Goal: Transaction & Acquisition: Purchase product/service

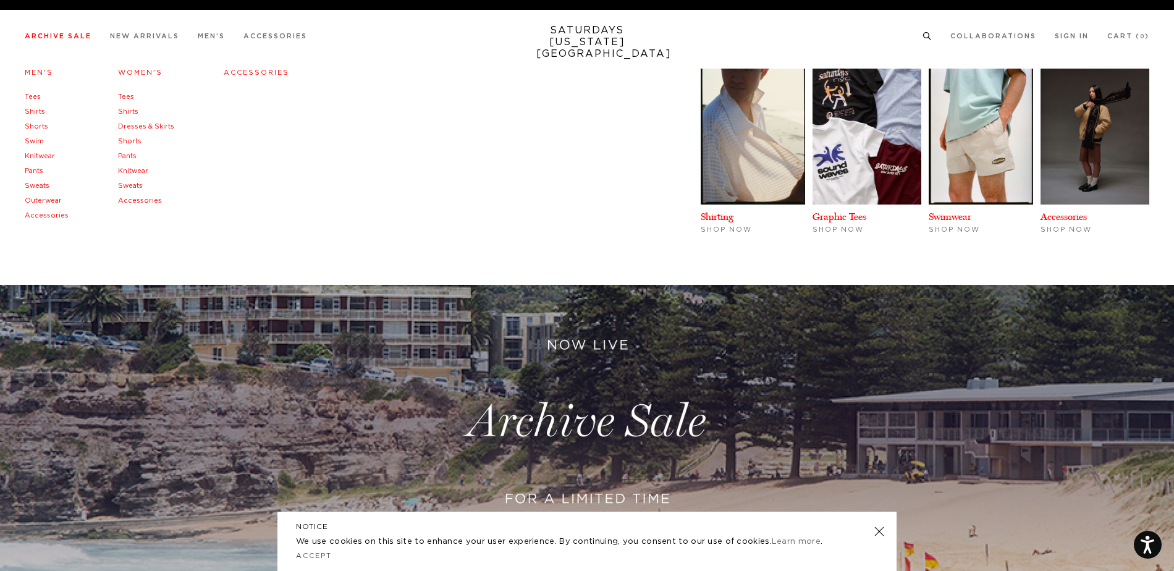
click at [73, 39] on link "Archive Sale" at bounding box center [58, 36] width 67 height 7
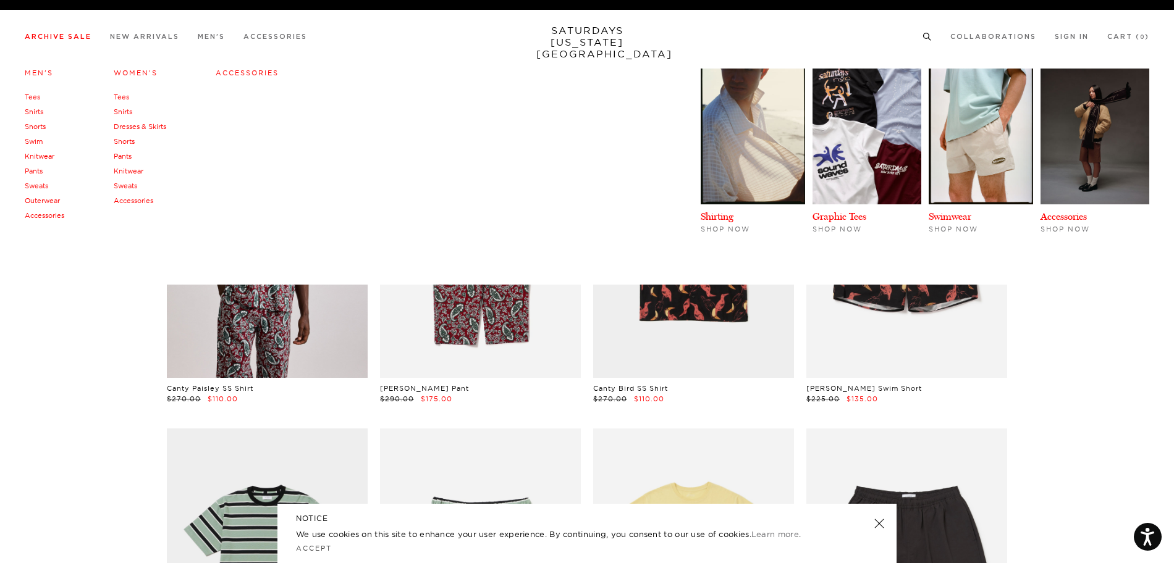
click at [40, 158] on link "Knitwear" at bounding box center [40, 156] width 30 height 9
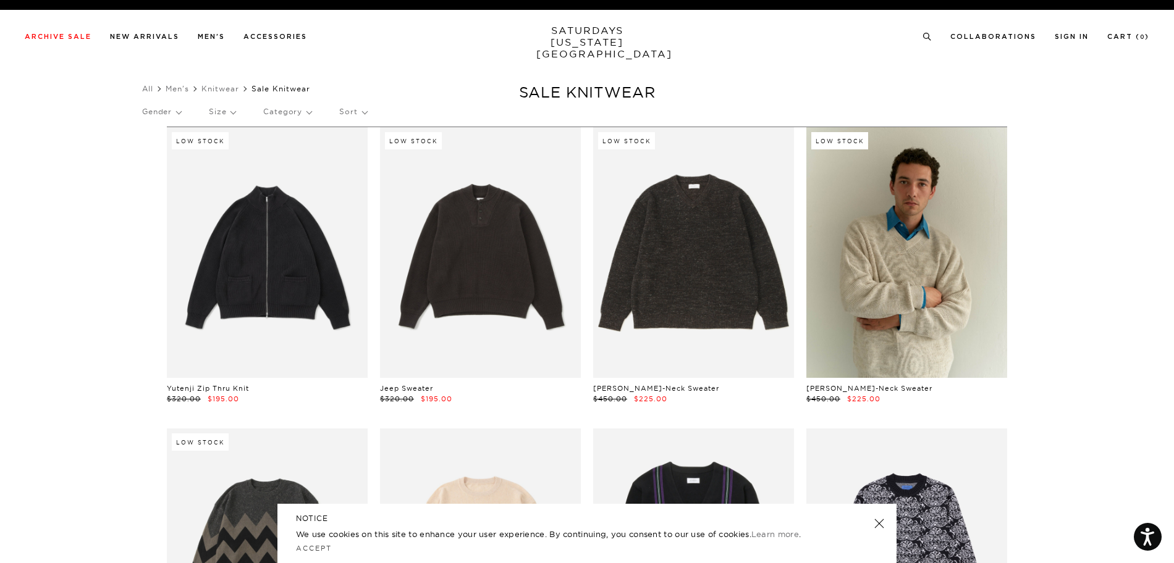
click at [227, 111] on p "Size" at bounding box center [222, 112] width 27 height 28
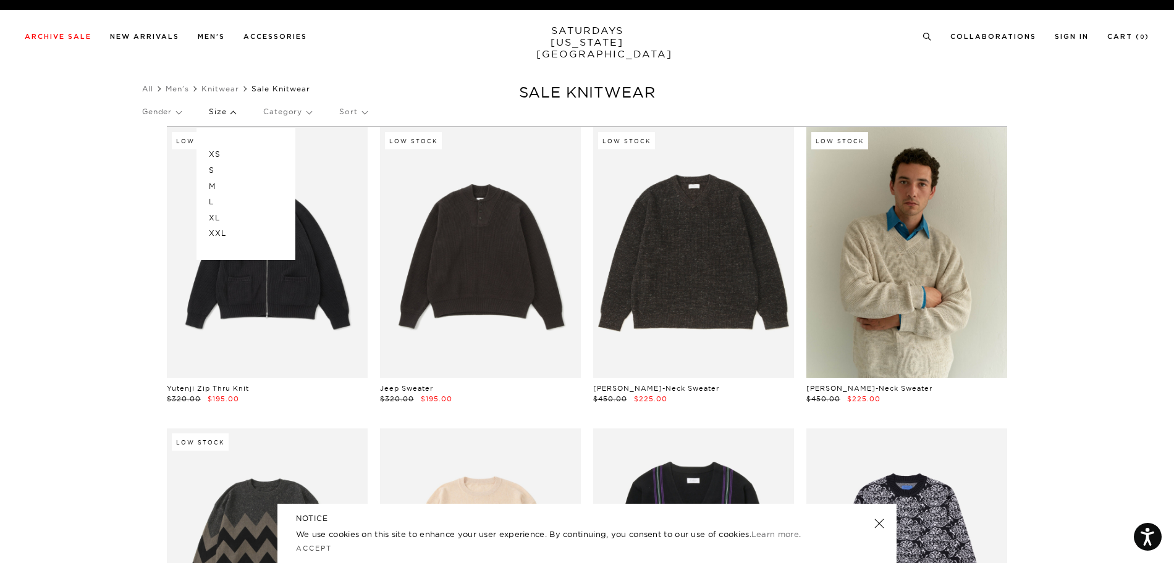
click at [216, 187] on p "M" at bounding box center [246, 187] width 74 height 16
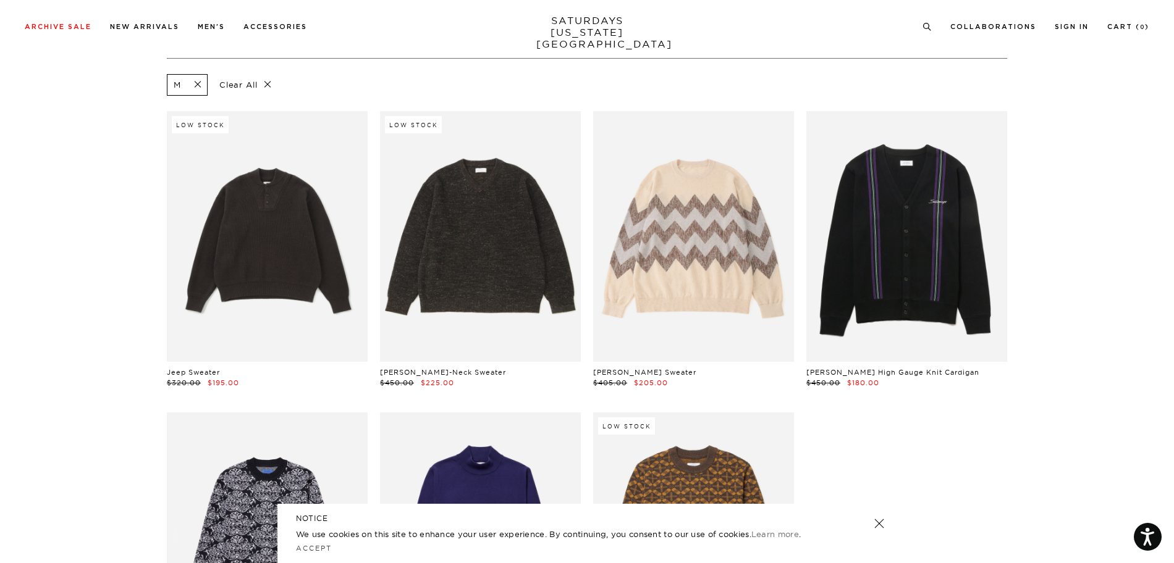
scroll to position [69, 0]
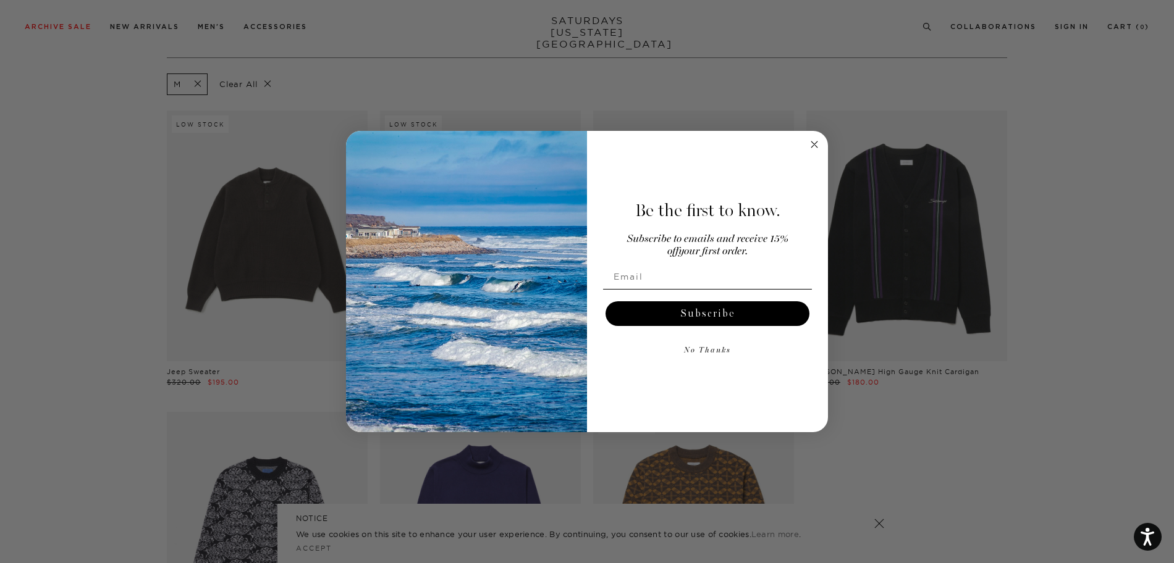
click at [801, 150] on div "Be the first to know. Subscribe to emails and receive 15% off your first order.…" at bounding box center [701, 281] width 229 height 277
click at [806, 146] on div "Be the first to know. Subscribe to emails and receive 15% off your first order.…" at bounding box center [701, 281] width 229 height 277
click at [816, 145] on circle "Close dialog" at bounding box center [815, 145] width 14 height 14
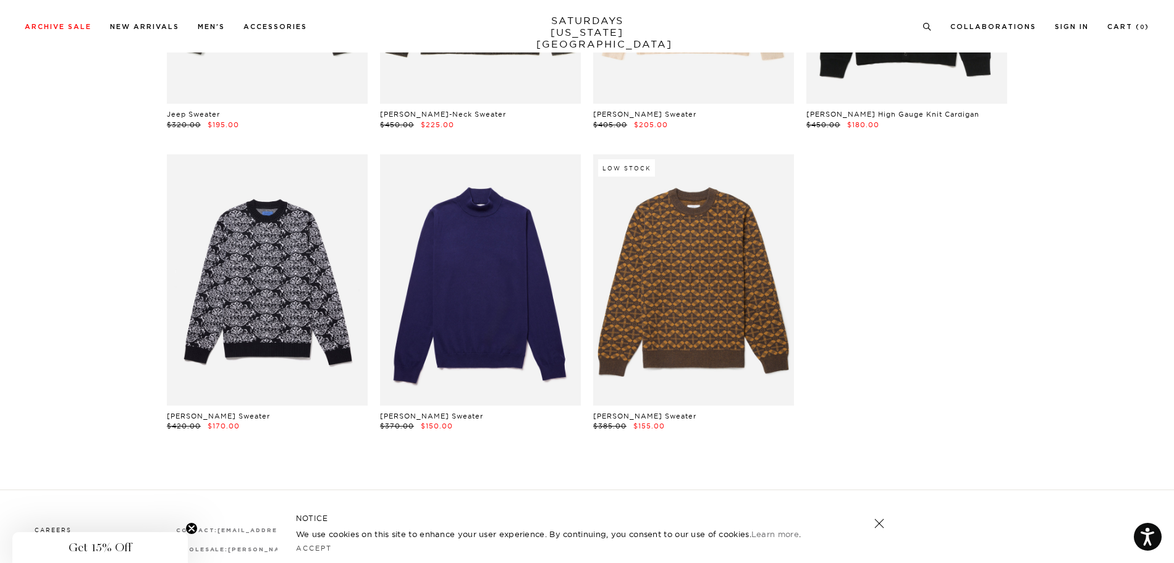
scroll to position [328, 0]
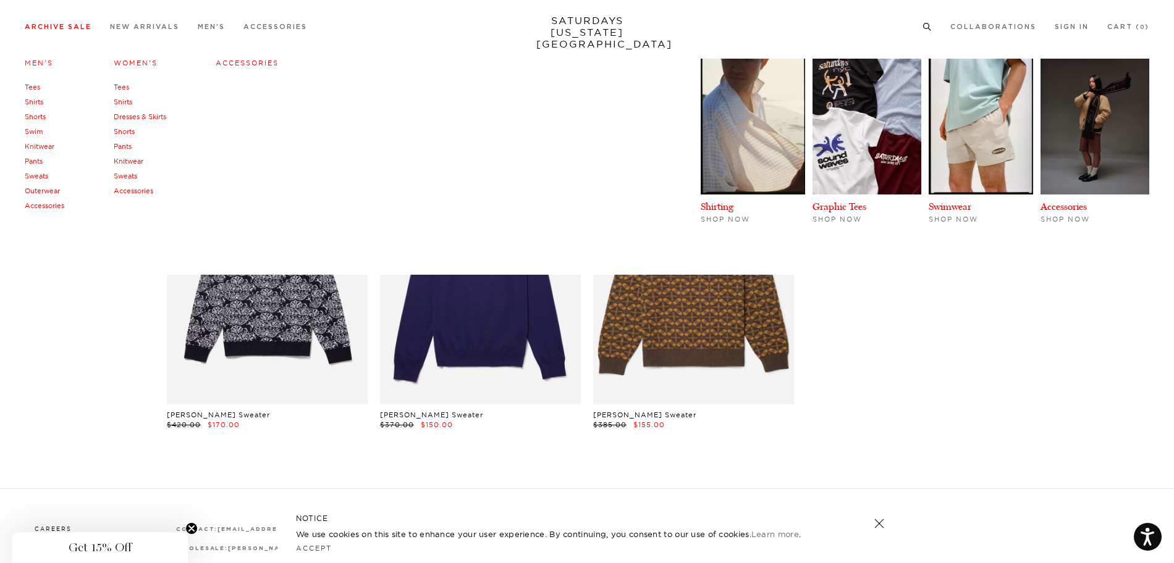
click at [33, 85] on link "Tees" at bounding box center [32, 87] width 15 height 9
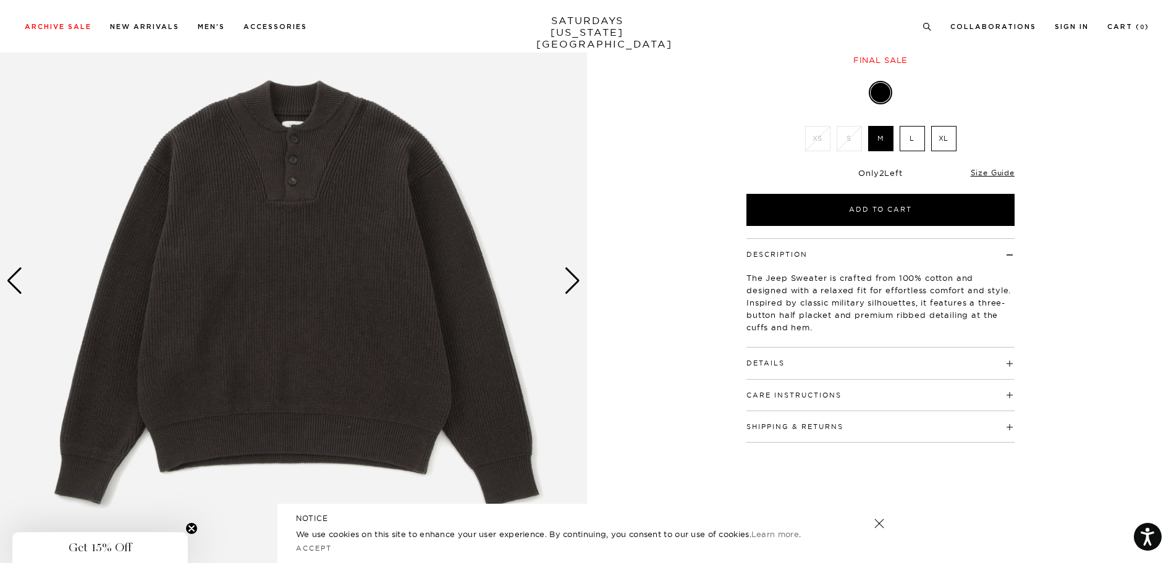
scroll to position [158, 0]
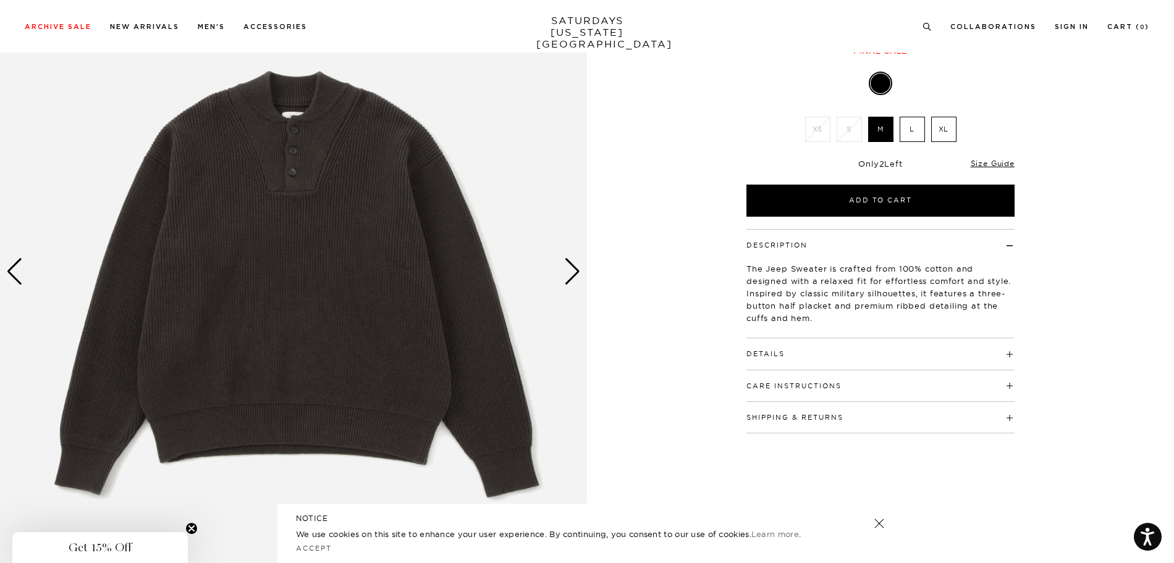
click at [575, 269] on div "Next slide" at bounding box center [572, 271] width 17 height 27
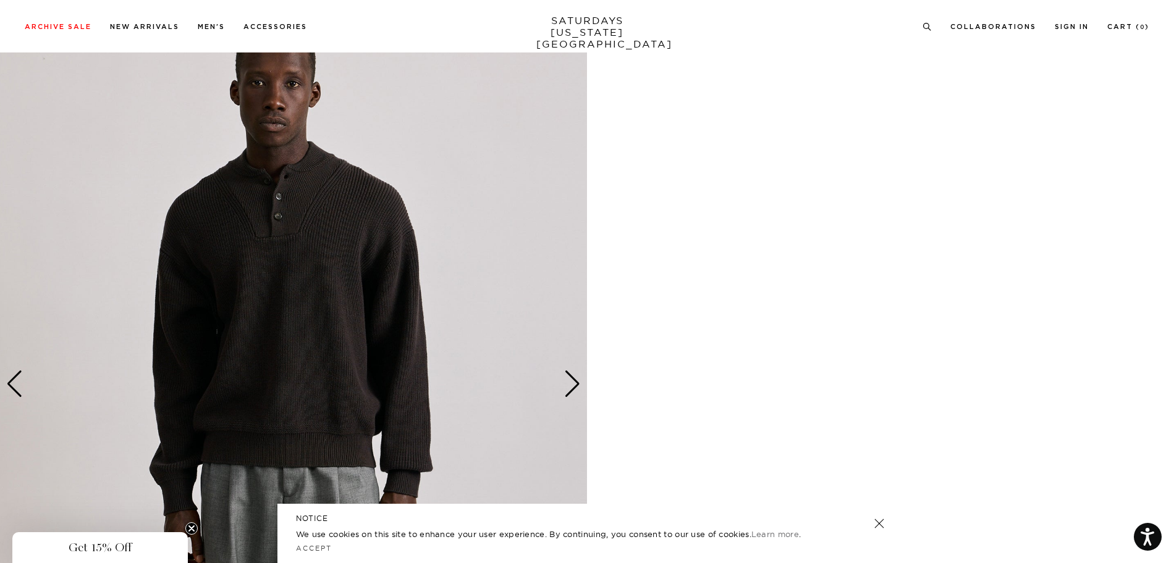
scroll to position [783, 0]
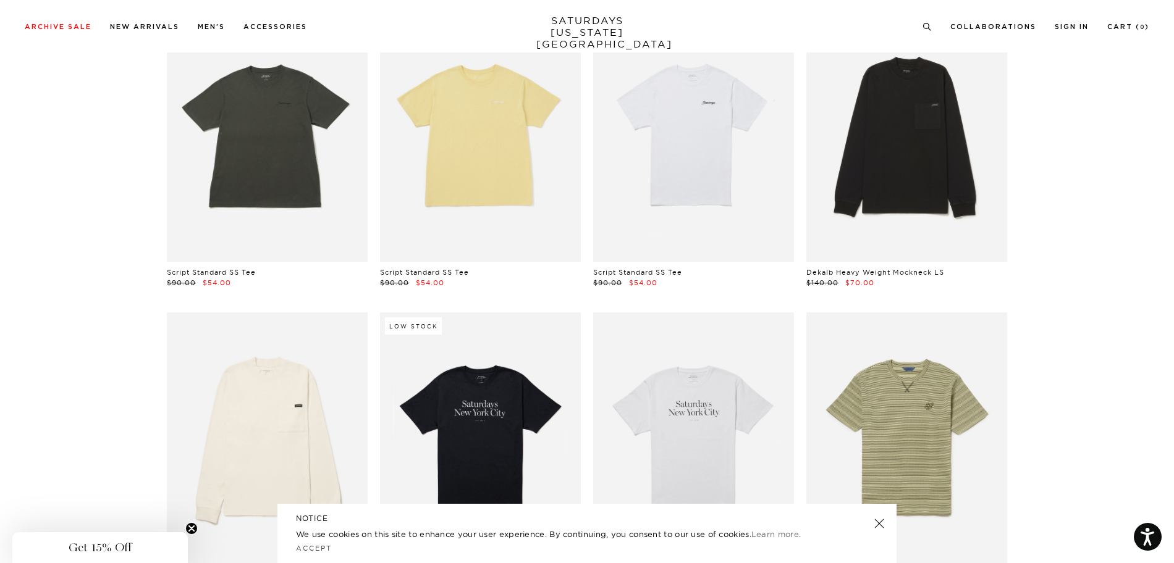
scroll to position [0, 7]
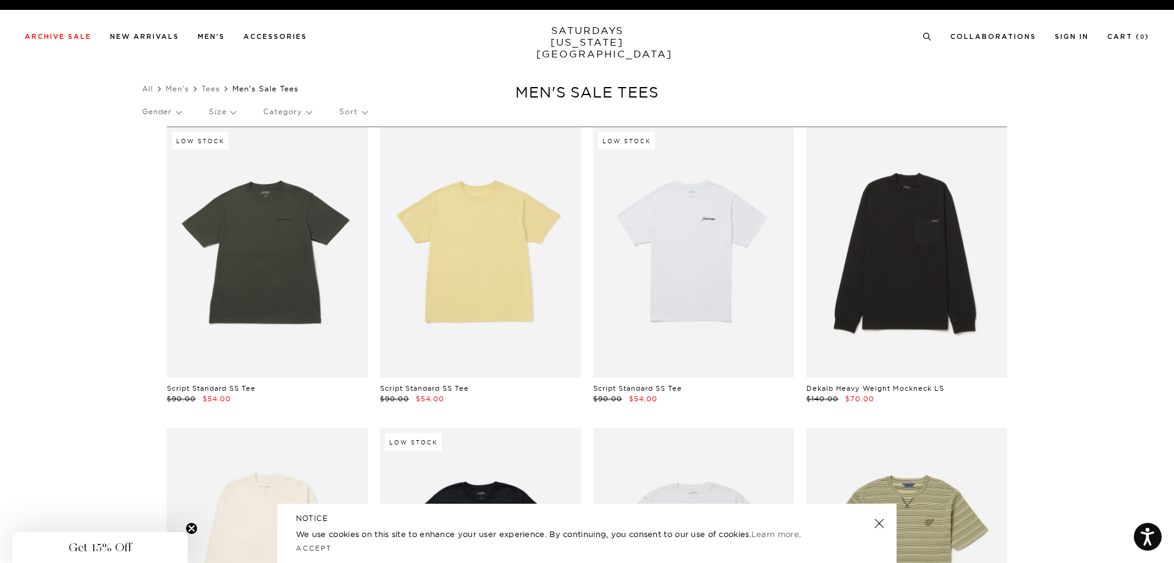
click at [214, 115] on p "Size" at bounding box center [222, 112] width 27 height 28
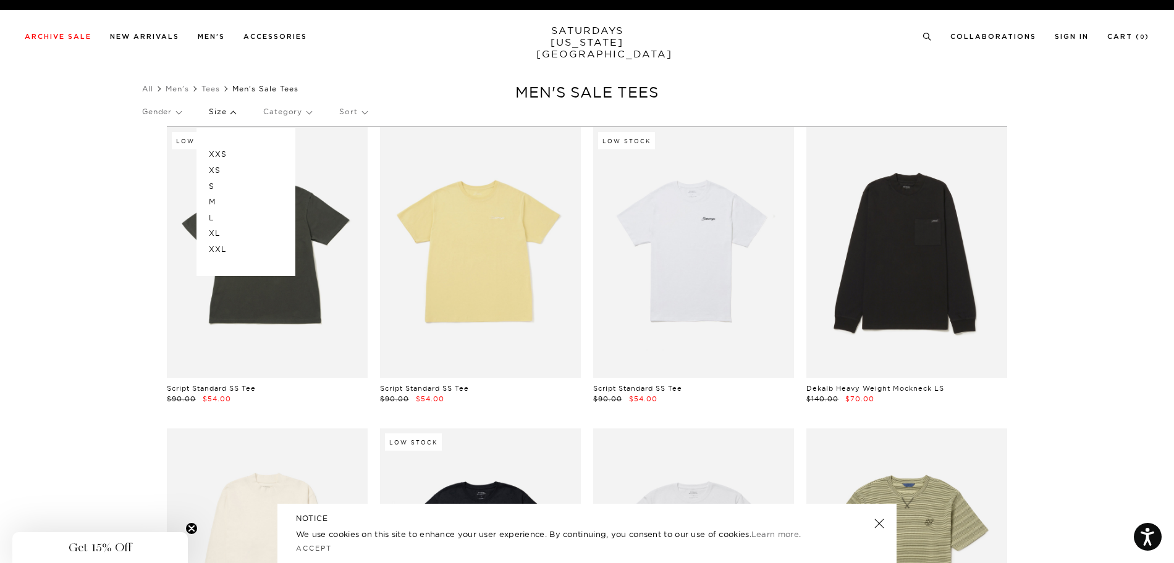
click at [209, 200] on p "M" at bounding box center [246, 202] width 74 height 16
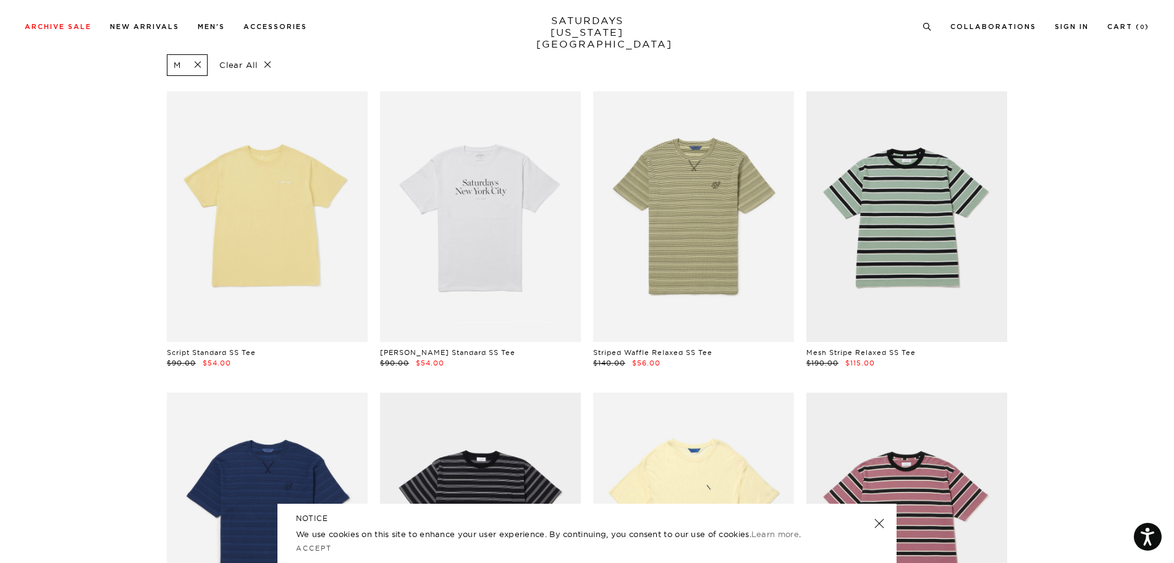
scroll to position [90, 0]
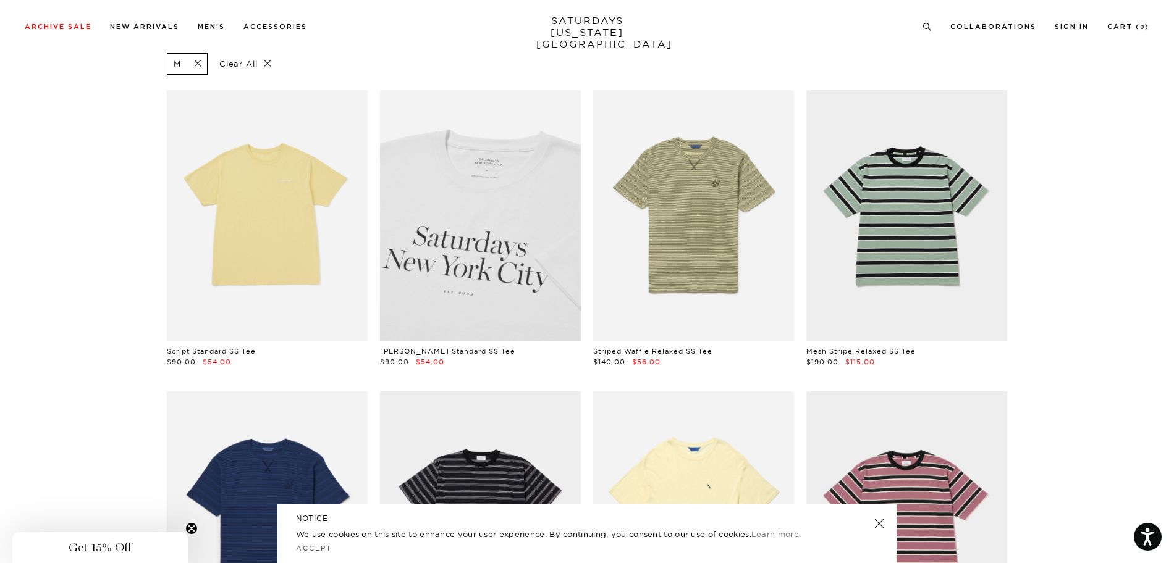
click at [493, 201] on link at bounding box center [480, 215] width 201 height 251
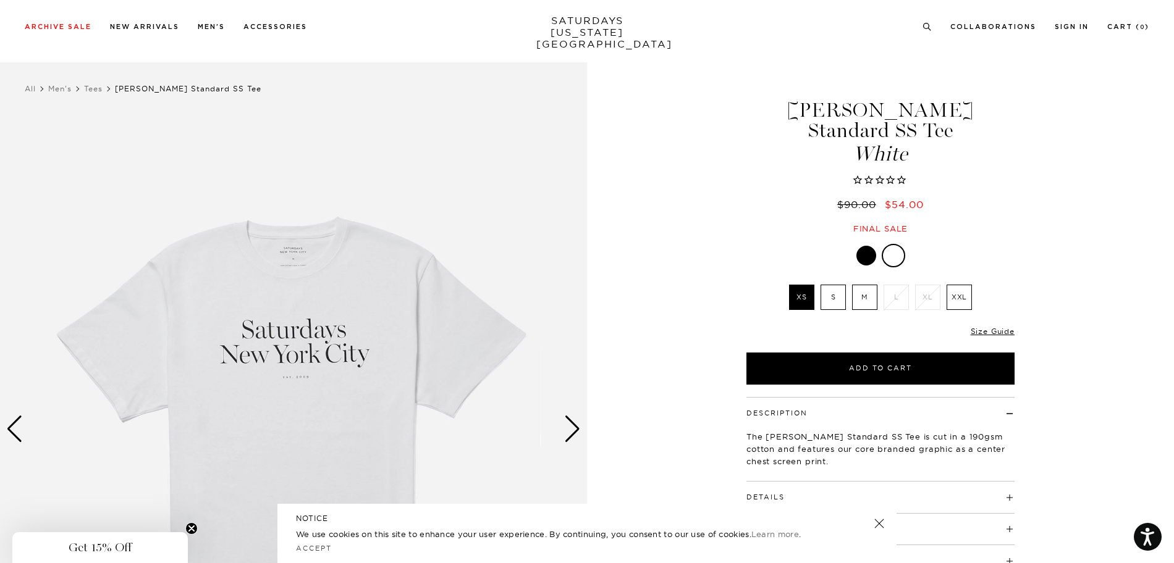
scroll to position [51, 0]
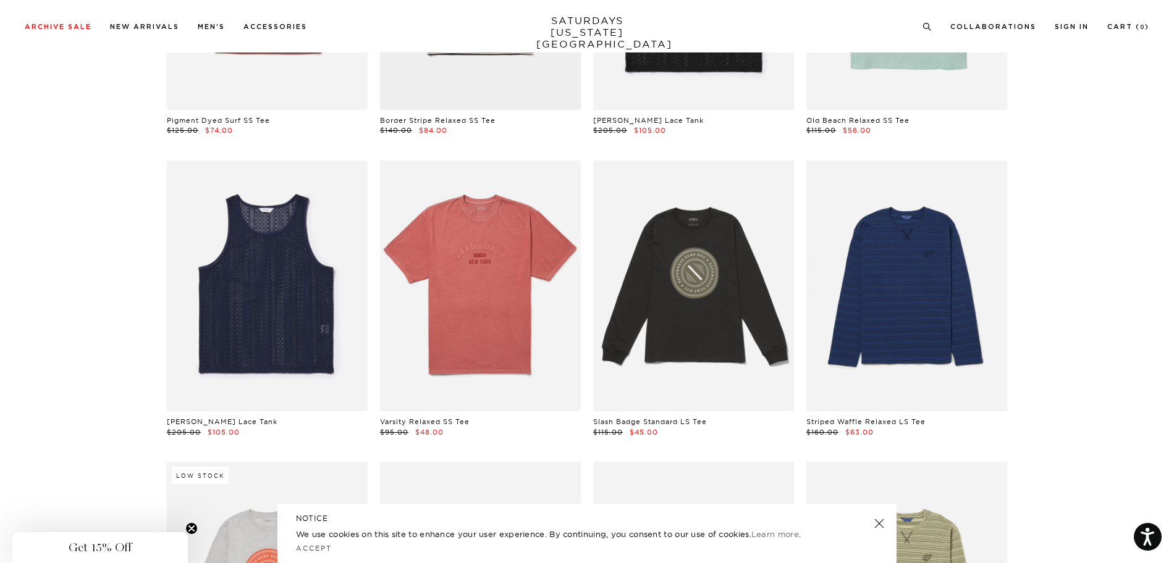
scroll to position [984, 0]
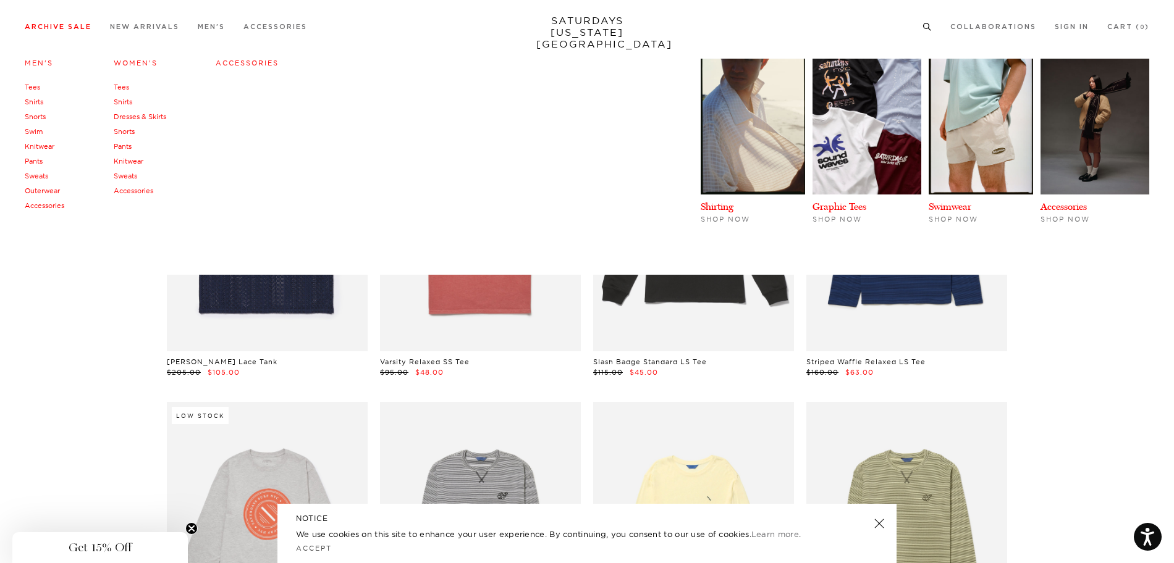
click at [87, 26] on link "Archive Sale" at bounding box center [58, 26] width 67 height 7
